Goal: Task Accomplishment & Management: Manage account settings

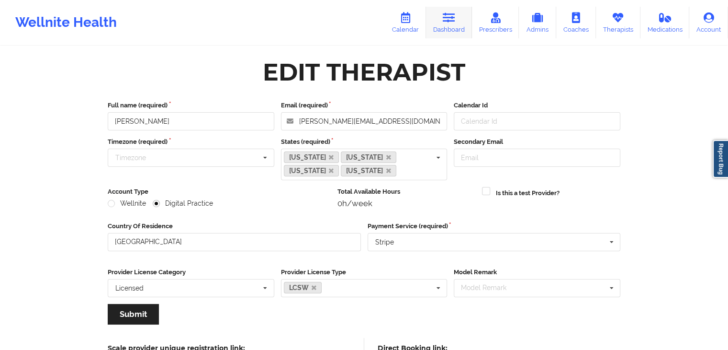
click at [438, 24] on link "Dashboard" at bounding box center [449, 23] width 46 height 32
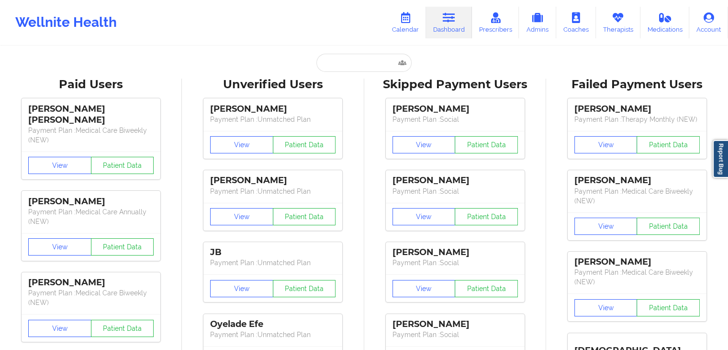
click at [326, 29] on div "Wellnite Health Calendar Dashboard Prescribers Admins Coaches Therapists Medica…" at bounding box center [364, 22] width 728 height 38
click at [375, 62] on input "text" at bounding box center [364, 63] width 95 height 18
paste input "[EMAIL_ADDRESS][DOMAIN_NAME]"
type input "[EMAIL_ADDRESS][DOMAIN_NAME]"
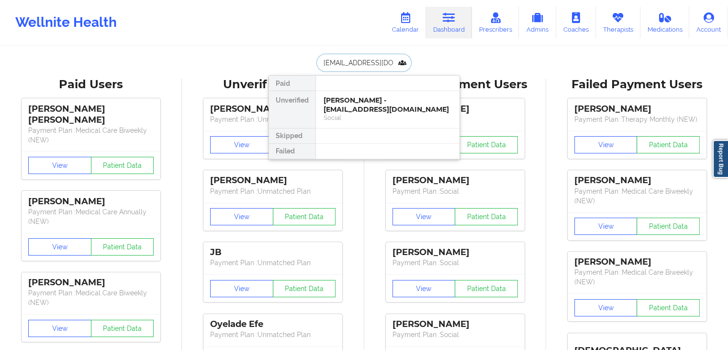
click at [361, 110] on div "[PERSON_NAME] - [EMAIL_ADDRESS][DOMAIN_NAME]" at bounding box center [388, 105] width 128 height 18
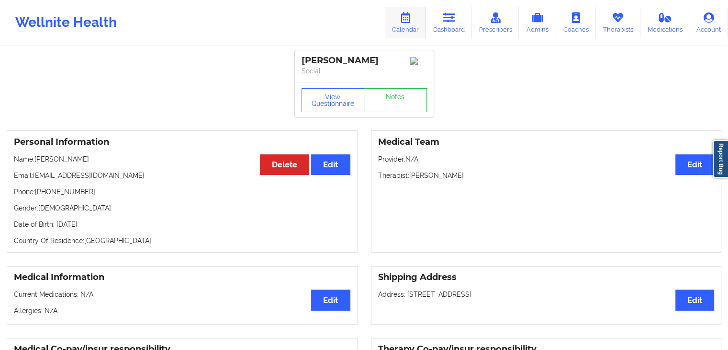
click at [415, 24] on link "Calendar" at bounding box center [405, 23] width 41 height 32
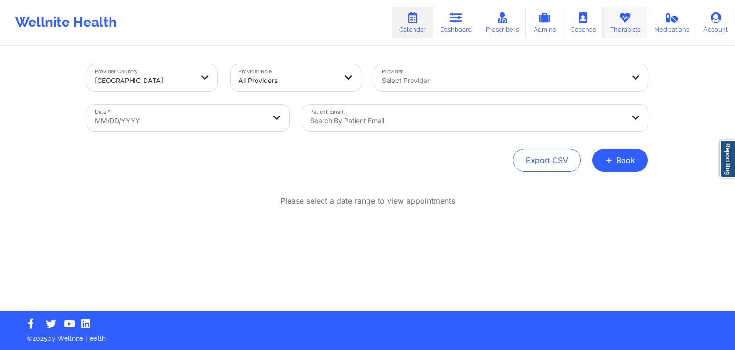
click at [621, 12] on icon at bounding box center [625, 17] width 12 height 11
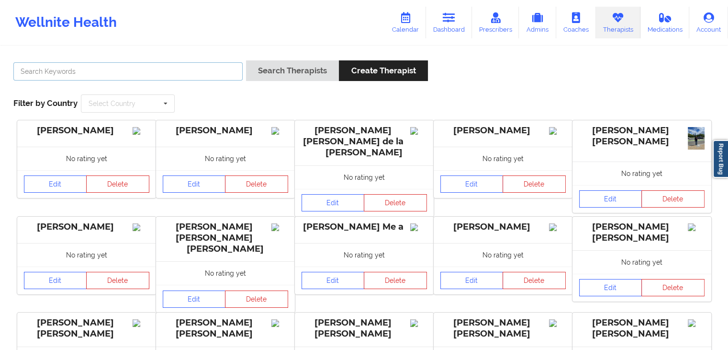
click at [228, 72] on input "text" at bounding box center [127, 71] width 229 height 18
paste input "[PERSON_NAME]"
type input "[PERSON_NAME]"
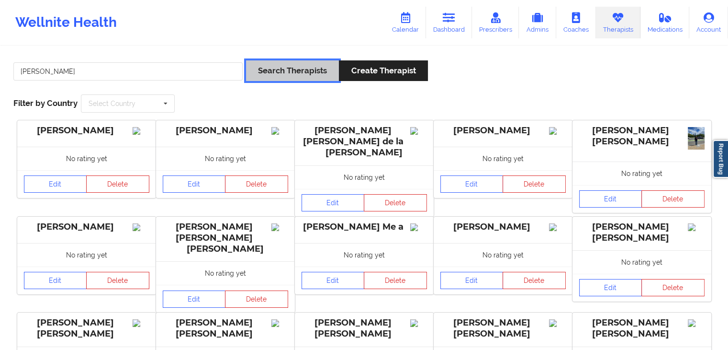
click at [307, 73] on button "Search Therapists" at bounding box center [292, 70] width 93 height 21
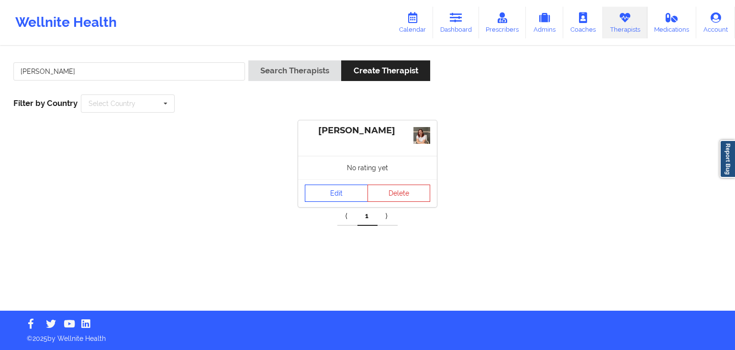
click at [339, 193] on link "Edit" at bounding box center [336, 192] width 63 height 17
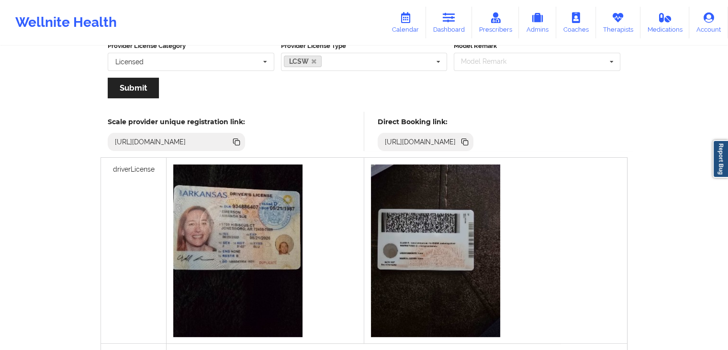
scroll to position [224, 0]
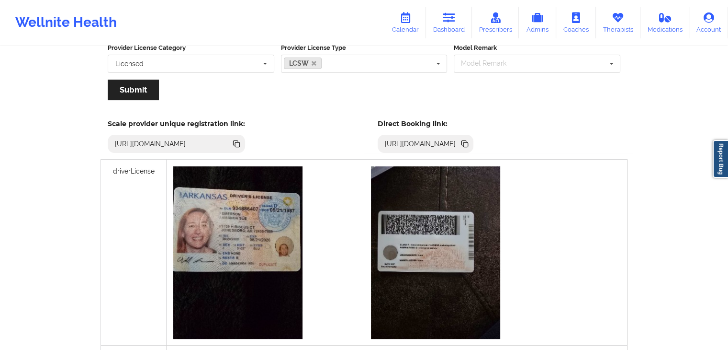
click at [468, 142] on icon at bounding box center [466, 144] width 5 height 5
